Goal: Information Seeking & Learning: Learn about a topic

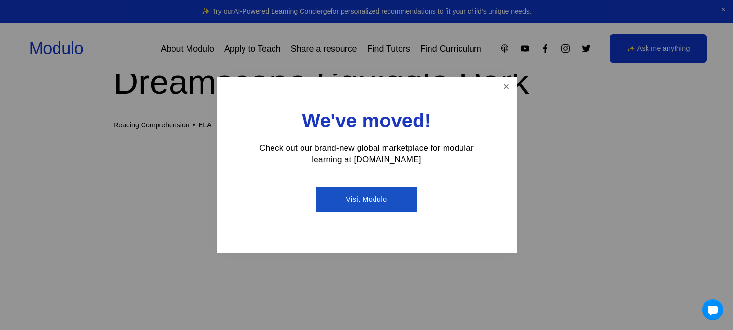
scroll to position [45, 0]
click at [507, 85] on link "Close" at bounding box center [506, 87] width 17 height 17
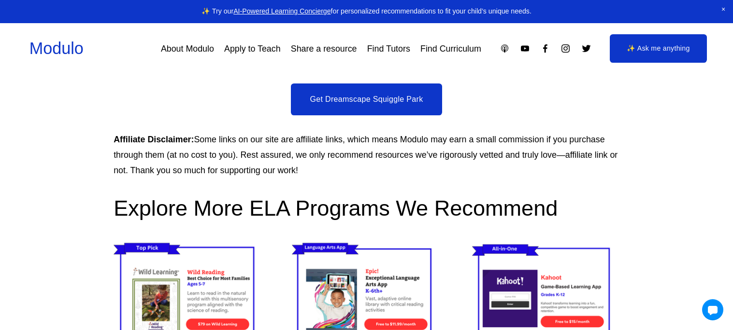
scroll to position [1342, 0]
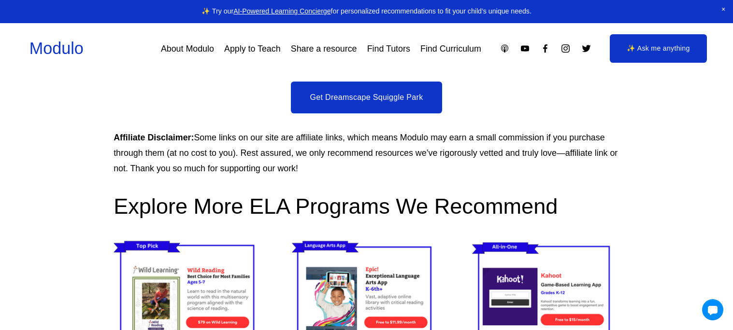
click at [353, 94] on link "Get Dreamscape Squiggle Park" at bounding box center [367, 98] width 152 height 32
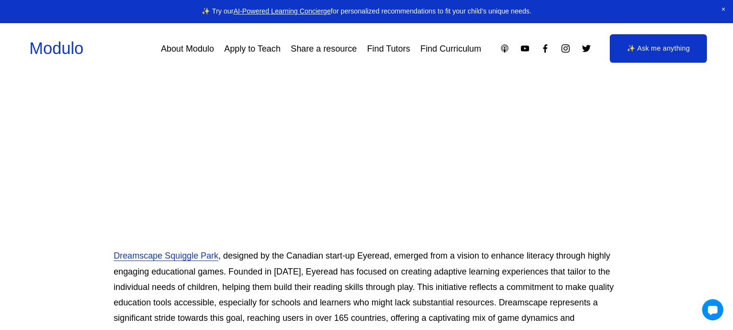
scroll to position [448, 0]
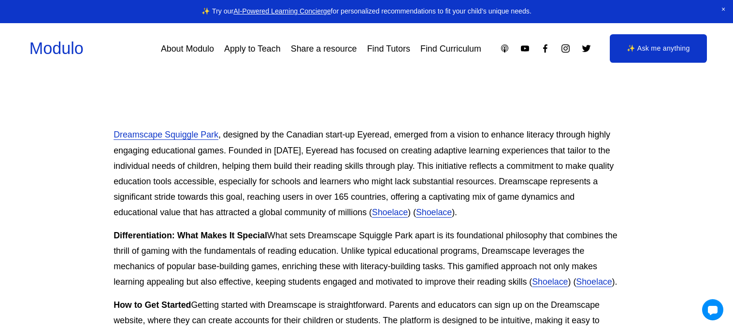
click at [378, 215] on link "Shoelace" at bounding box center [390, 213] width 36 height 10
